Goal: Information Seeking & Learning: Learn about a topic

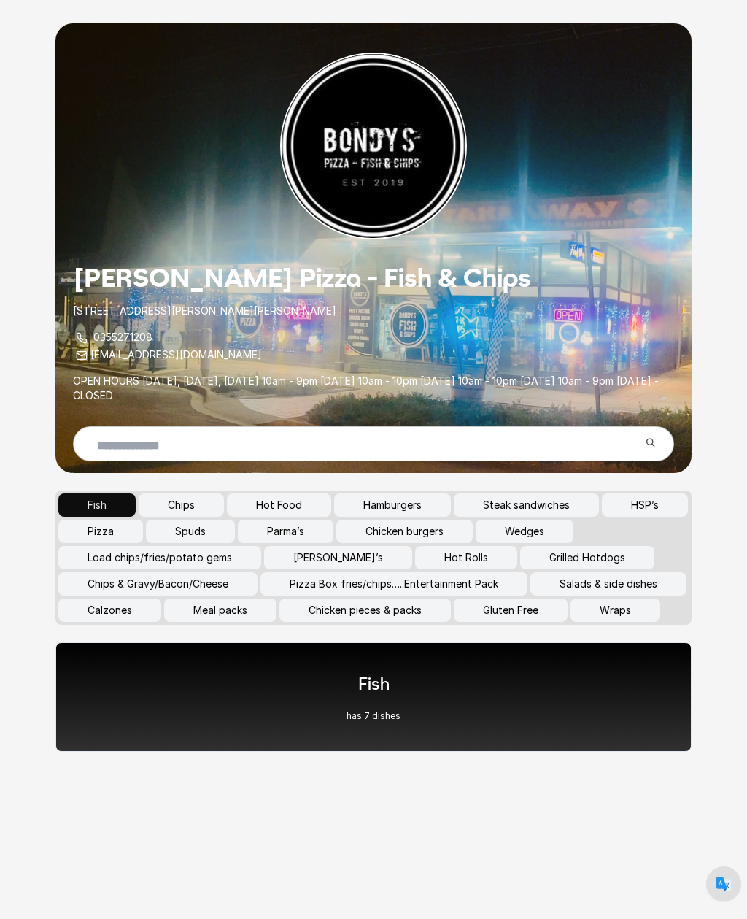
click at [161, 614] on button "Calzones" at bounding box center [109, 609] width 103 height 23
click at [161, 598] on button "Calzones" at bounding box center [109, 609] width 103 height 23
click at [308, 681] on div "Calzones has 2 dishes" at bounding box center [373, 696] width 636 height 109
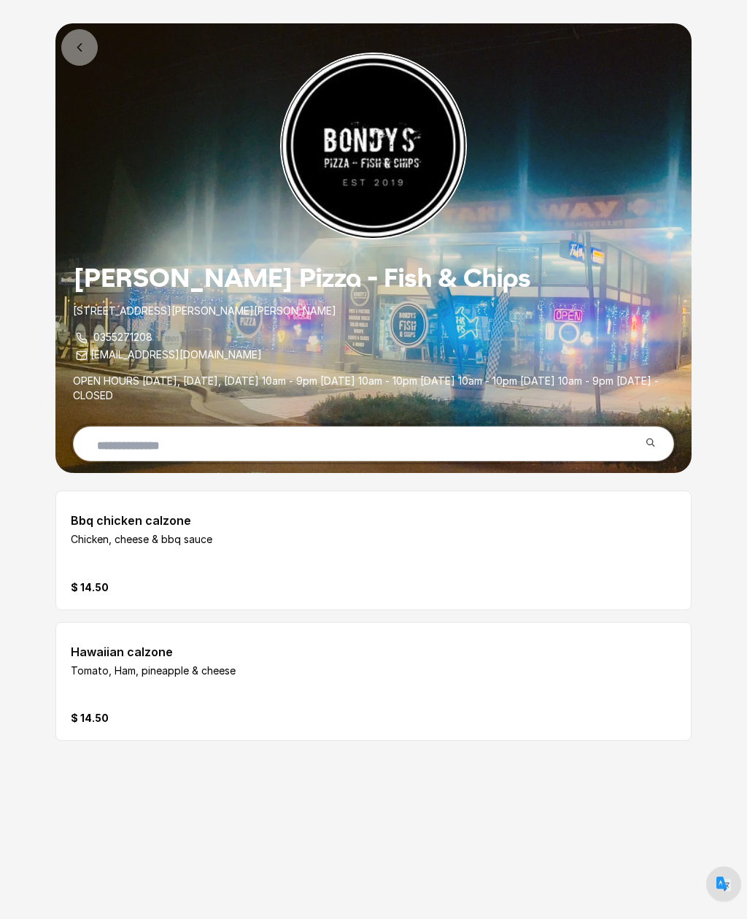
click at [637, 431] on input "text" at bounding box center [362, 445] width 554 height 35
click at [77, 44] on icon at bounding box center [79, 47] width 15 height 15
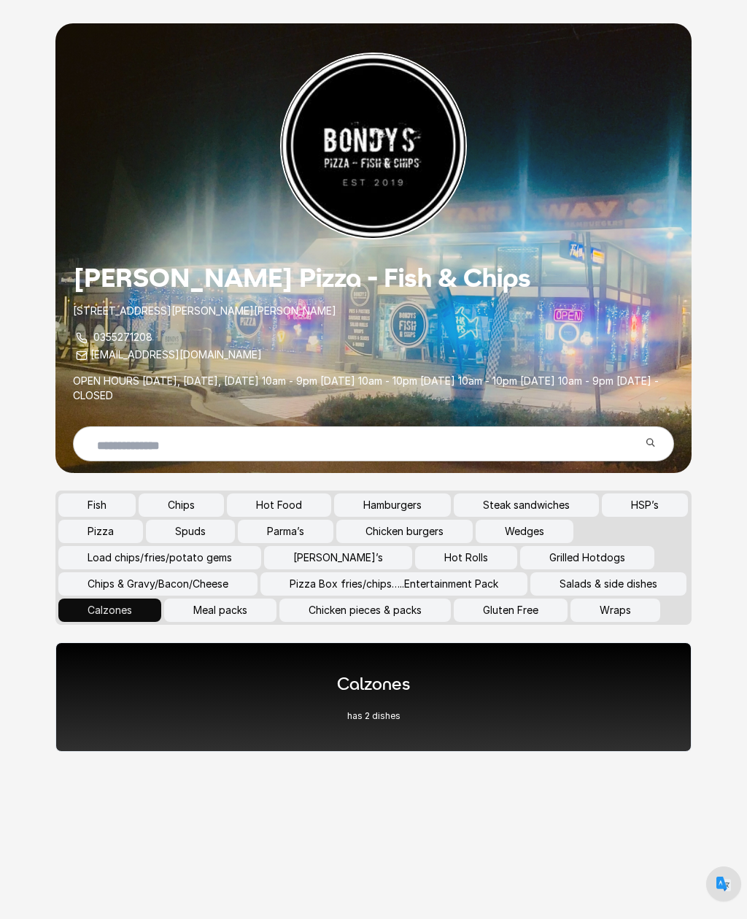
click at [235, 527] on button "Spuds" at bounding box center [190, 531] width 89 height 23
click at [408, 733] on div "Spuds has 9 dishes" at bounding box center [373, 696] width 636 height 109
click at [184, 556] on button "Load chips/fries/potato gems" at bounding box center [159, 557] width 203 height 23
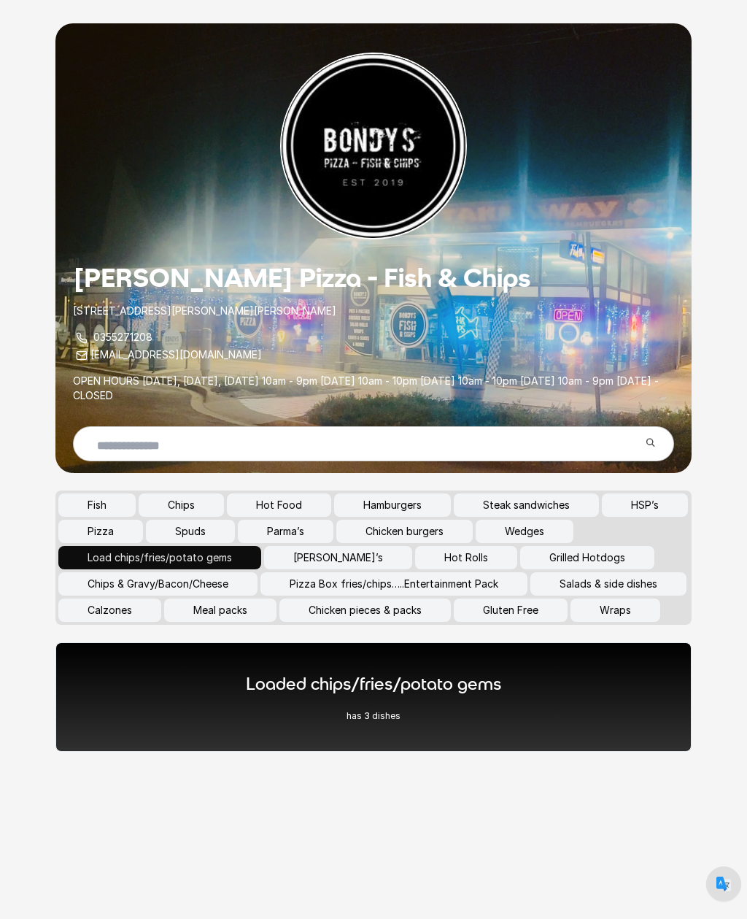
click at [296, 722] on div "Loaded chips/fries/potato gems has 3 dishes" at bounding box center [374, 697] width 256 height 50
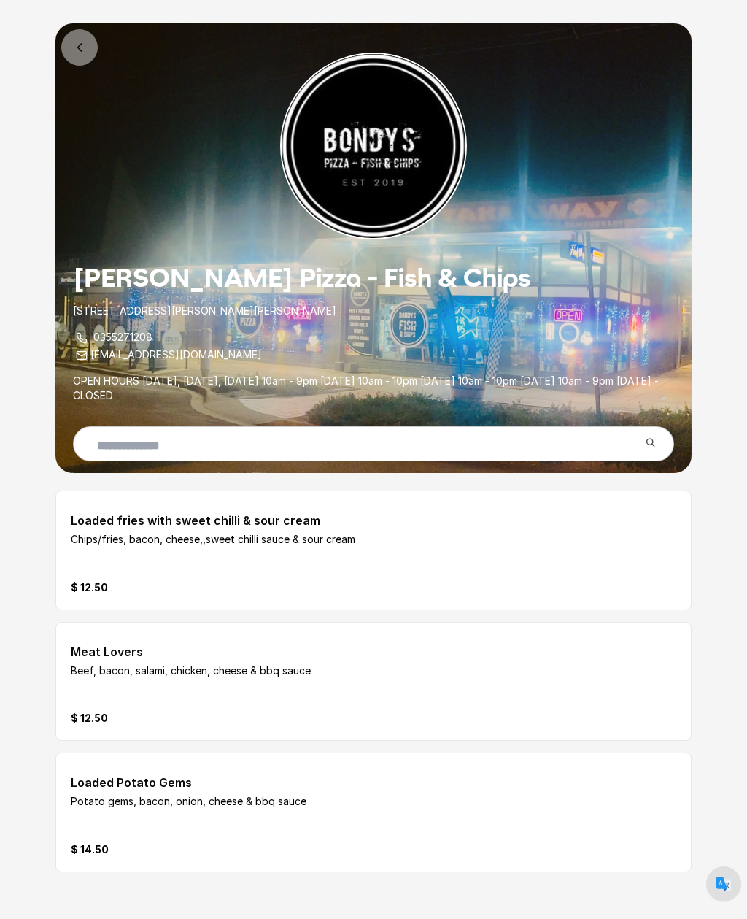
click at [85, 50] on icon at bounding box center [79, 47] width 15 height 15
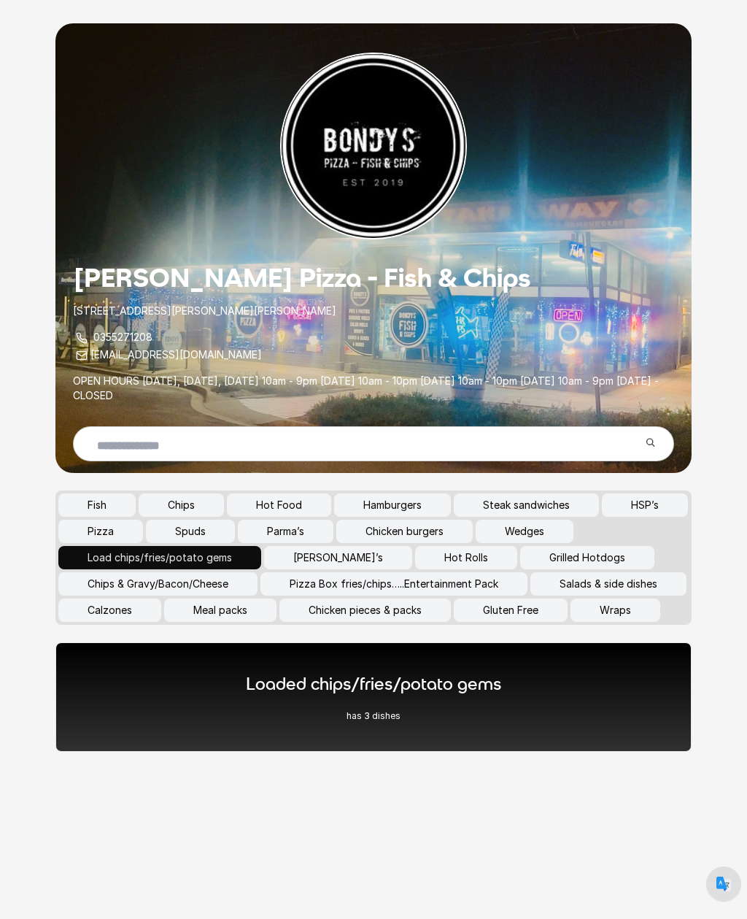
click at [311, 558] on button "[PERSON_NAME]’s" at bounding box center [338, 557] width 148 height 23
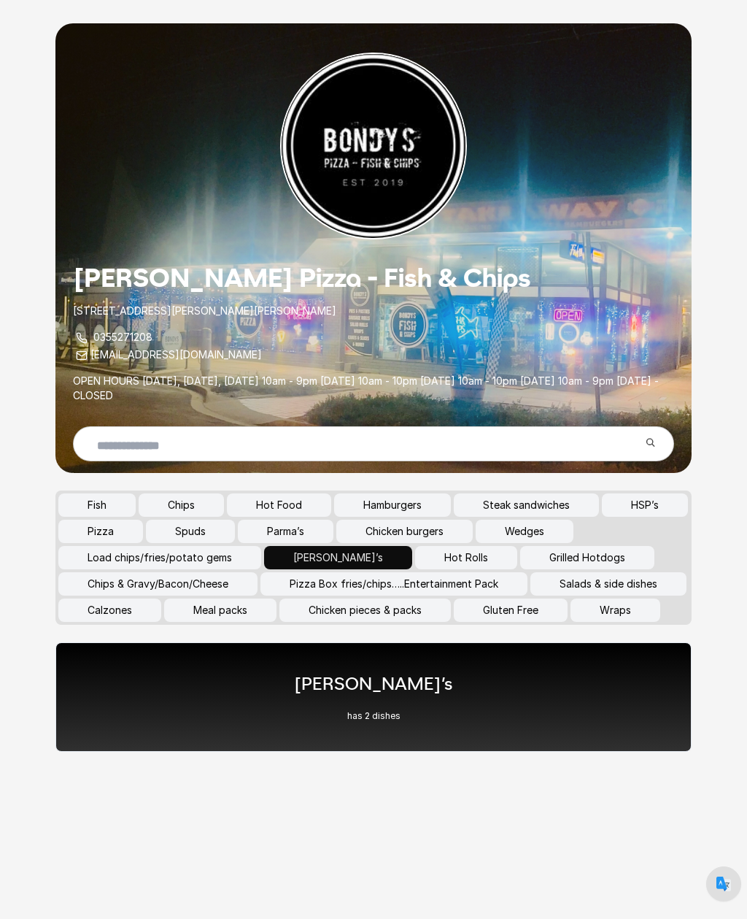
click at [320, 728] on div "Souvlaki’s has 2 dishes" at bounding box center [373, 696] width 636 height 109
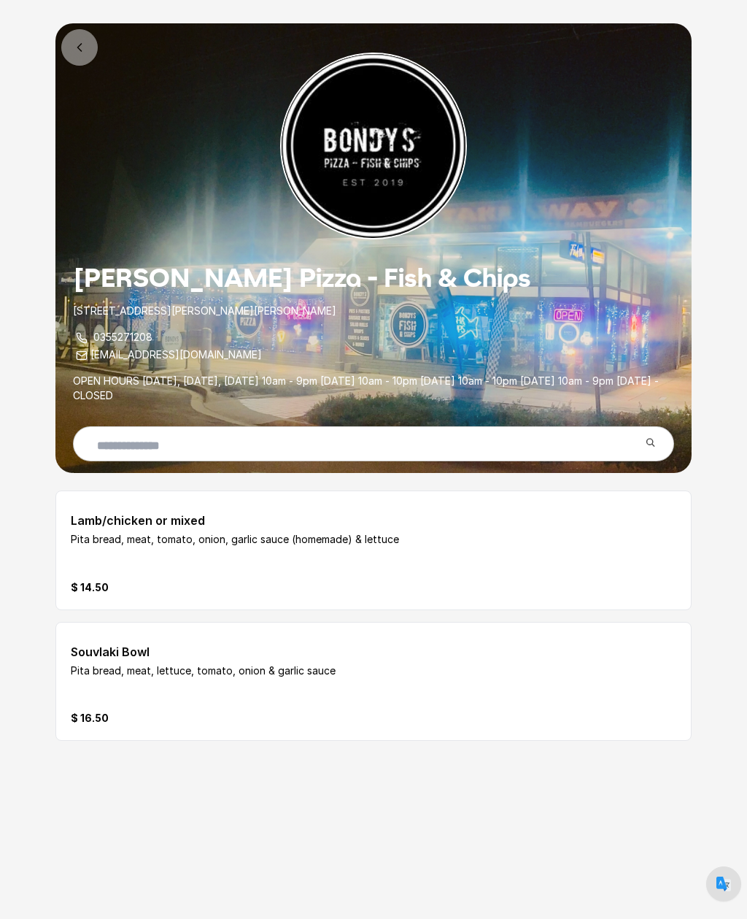
click at [82, 53] on icon at bounding box center [79, 47] width 15 height 15
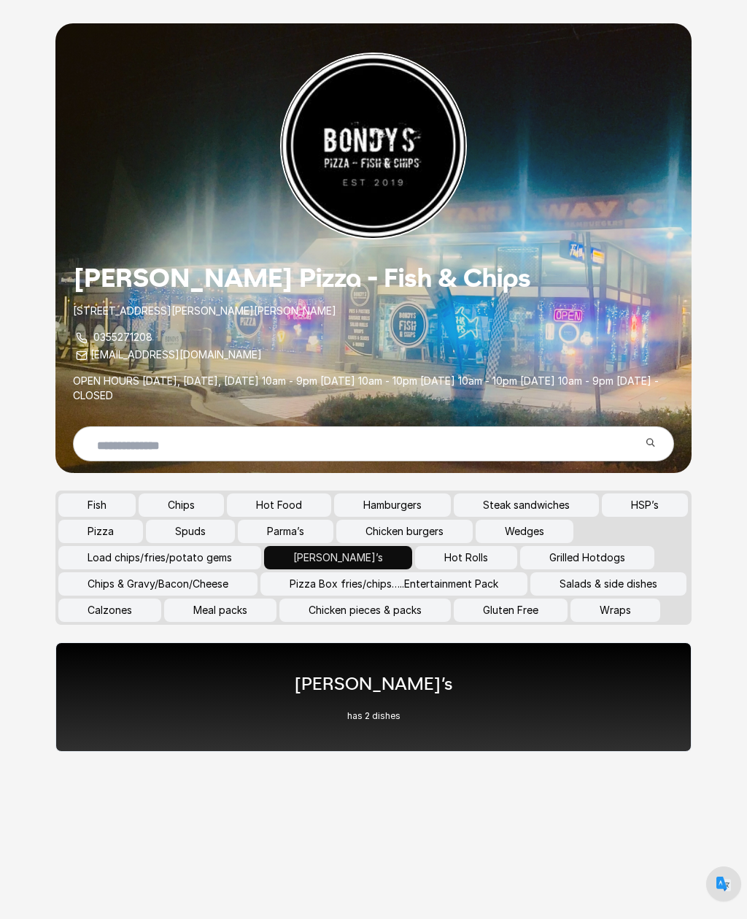
click at [333, 533] on button "Parma’s" at bounding box center [286, 531] width 96 height 23
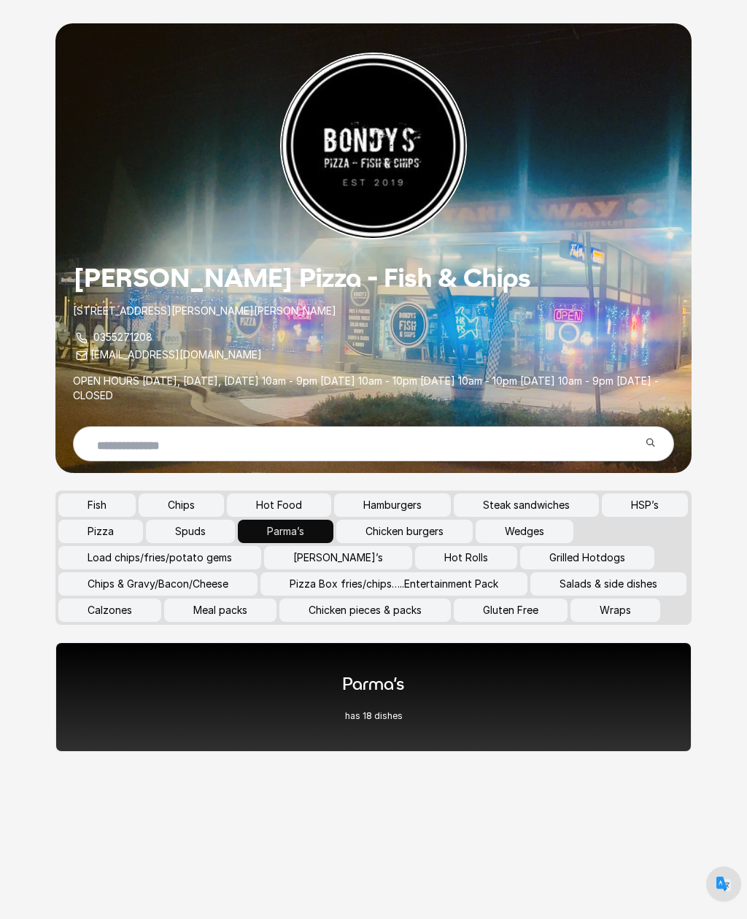
click at [231, 728] on div "Parma’s has 18 dishes" at bounding box center [373, 696] width 636 height 109
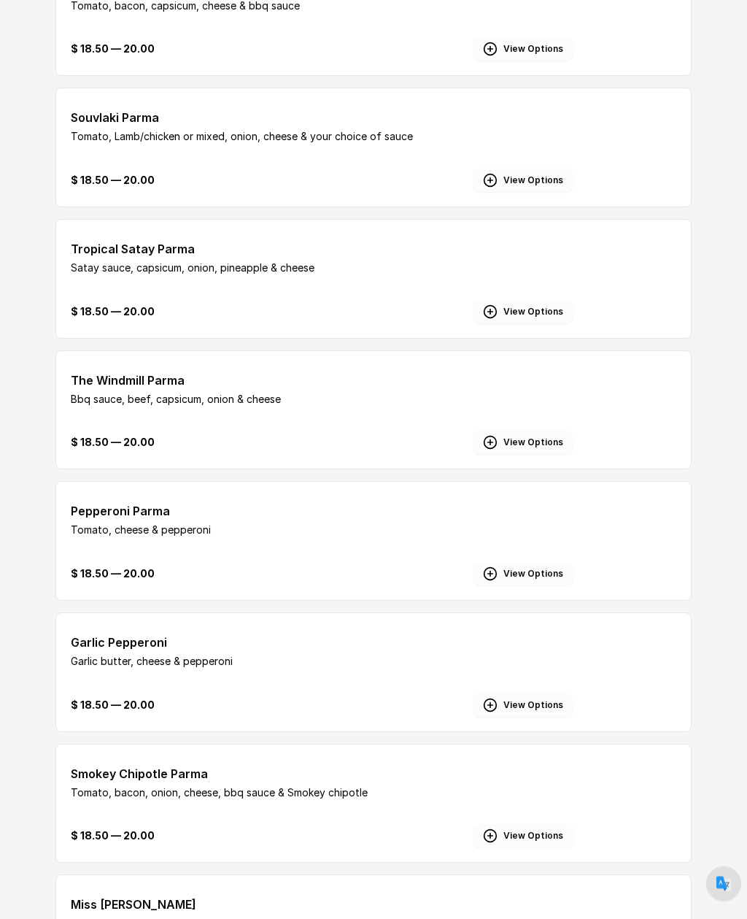
scroll to position [1958, 0]
